Goal: Task Accomplishment & Management: Use online tool/utility

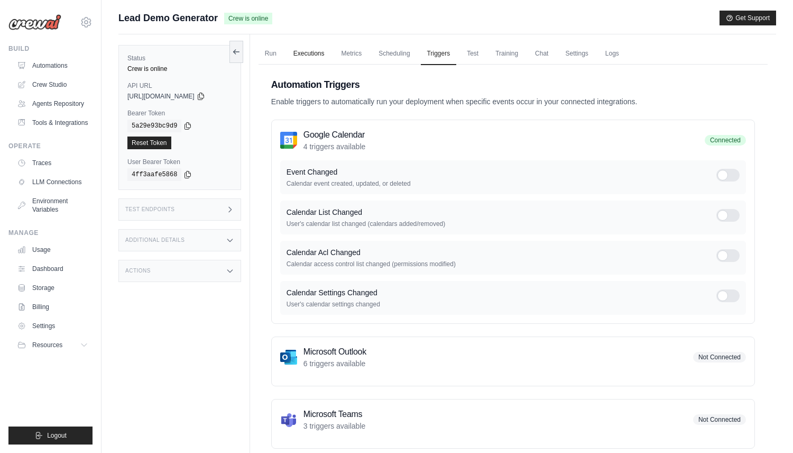
click at [317, 58] on link "Executions" at bounding box center [309, 54] width 44 height 22
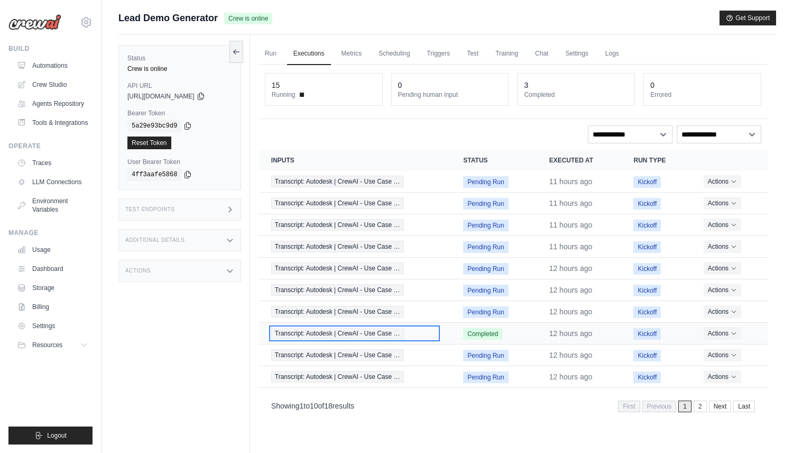
click at [383, 336] on span "Transcript: Autodesk | CrewAI - Use Case …" at bounding box center [337, 333] width 133 height 12
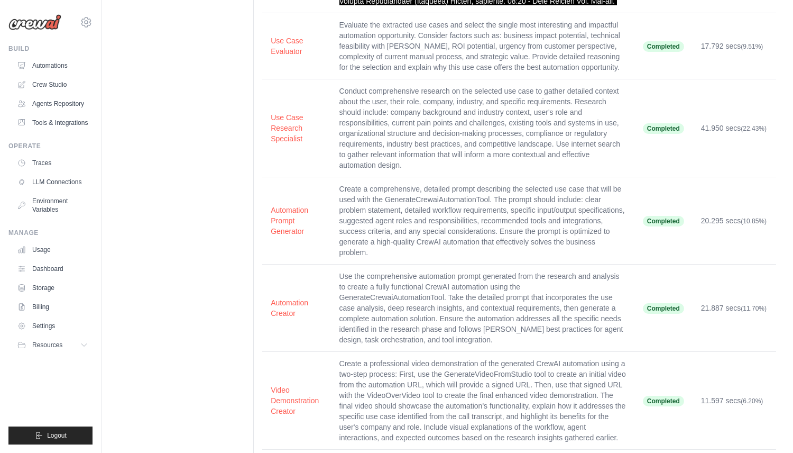
scroll to position [9316, 0]
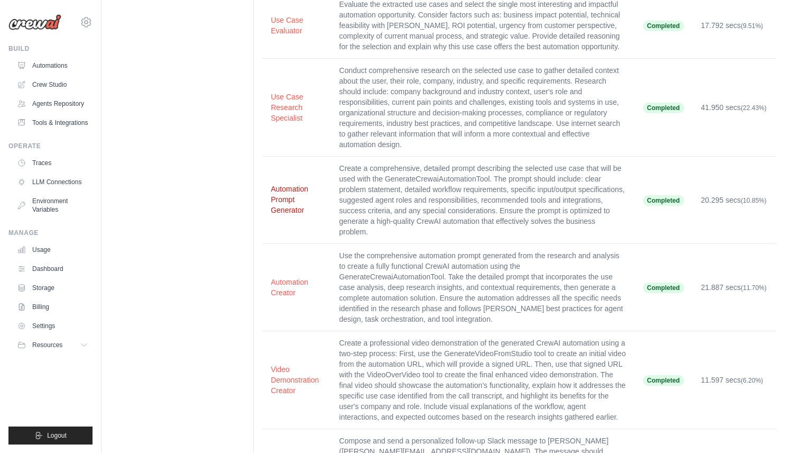
click at [284, 183] on button "Automation Prompt Generator" at bounding box center [296, 199] width 51 height 32
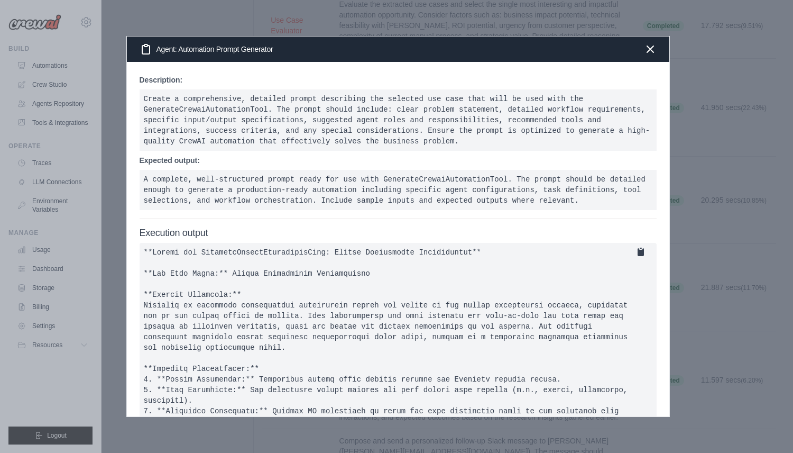
click at [640, 256] on icon at bounding box center [641, 252] width 6 height 8
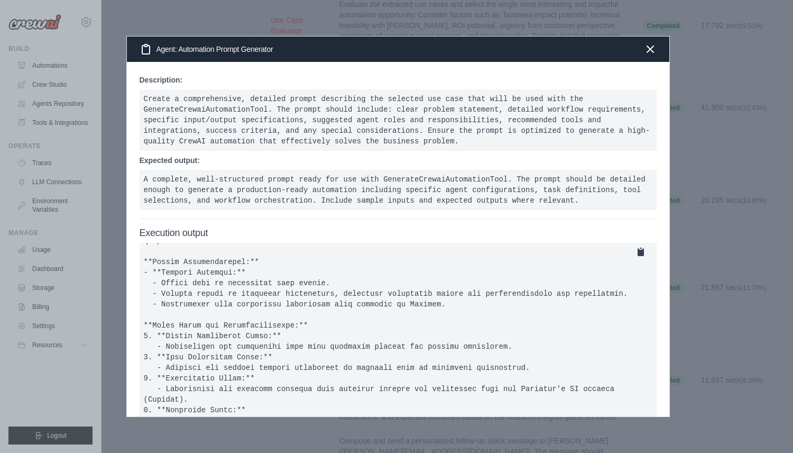
scroll to position [567, 0]
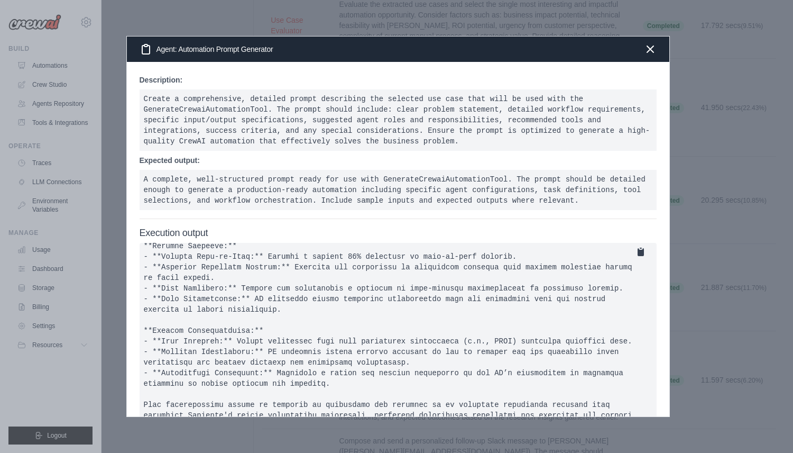
click at [96, 29] on div at bounding box center [396, 226] width 793 height 453
click at [64, 65] on div at bounding box center [396, 226] width 793 height 453
click at [650, 47] on icon "button" at bounding box center [650, 48] width 13 height 13
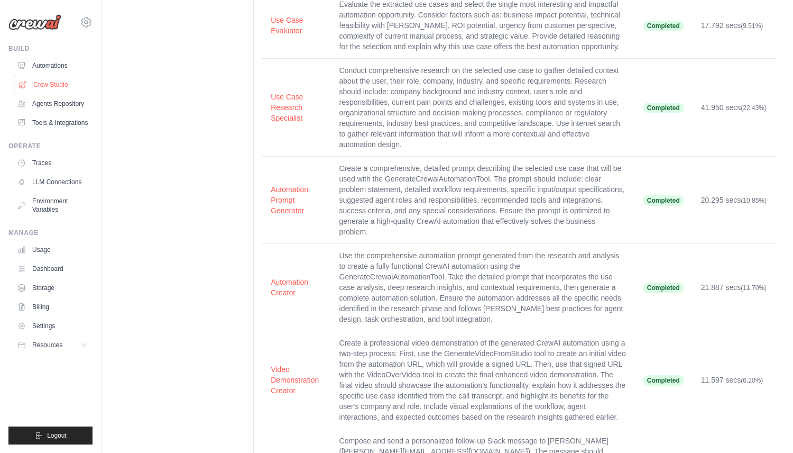
click at [46, 81] on link "Crew Studio" at bounding box center [54, 84] width 80 height 17
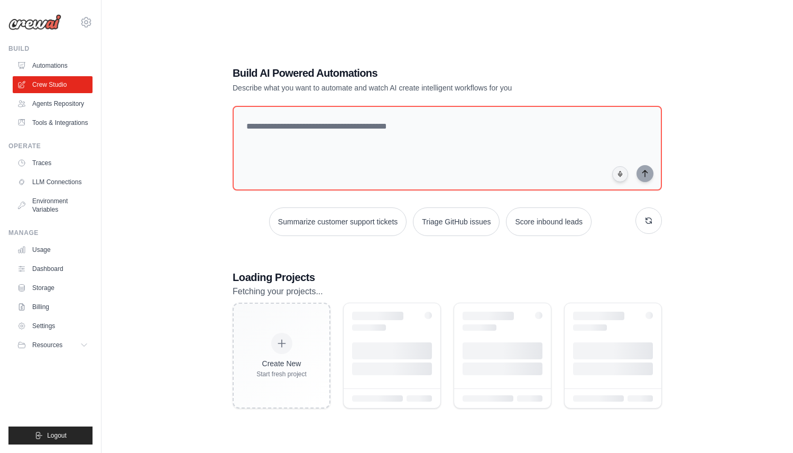
click at [45, 87] on link "Crew Studio" at bounding box center [53, 84] width 80 height 17
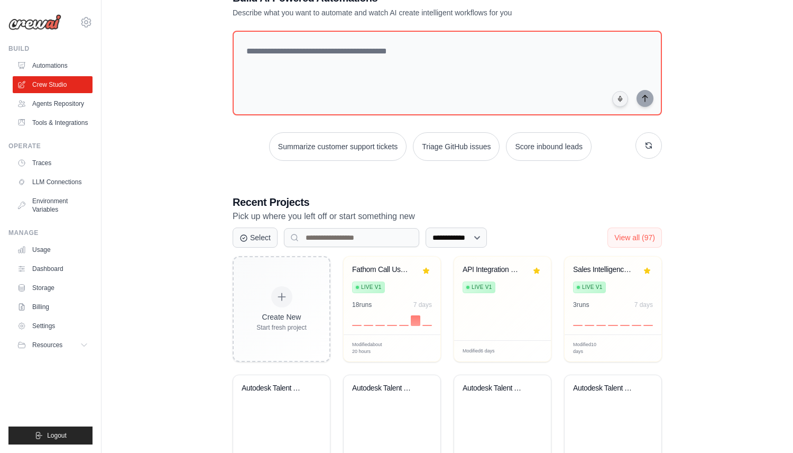
scroll to position [43, 0]
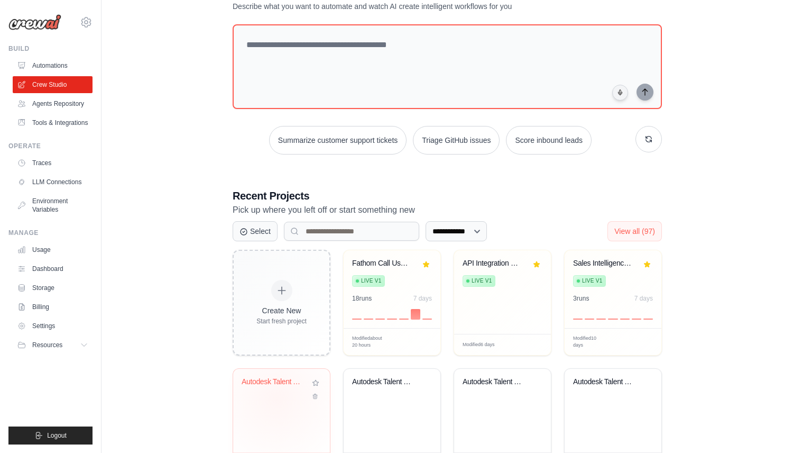
click at [277, 399] on div "Autodesk Talent Acquisition Optimiz..." at bounding box center [282, 389] width 80 height 24
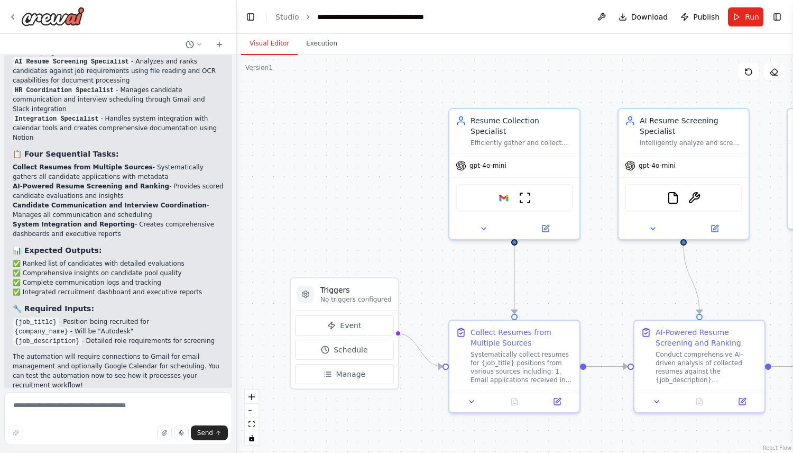
scroll to position [1593, 0]
